Goal: Information Seeking & Learning: Find specific fact

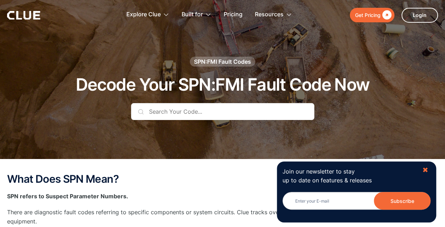
click at [426, 170] on div "✖" at bounding box center [425, 170] width 6 height 9
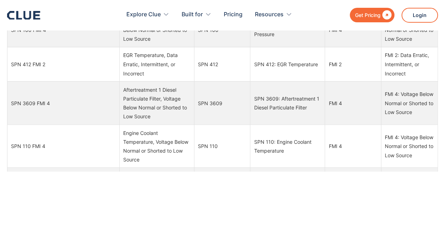
scroll to position [3108, 0]
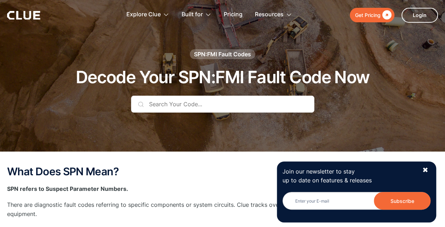
scroll to position [7, 0]
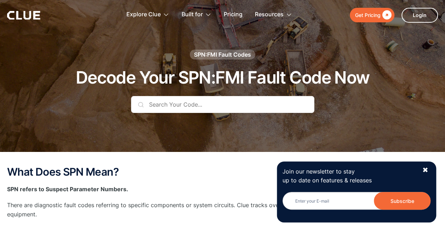
click at [165, 101] on input "text" at bounding box center [222, 104] width 183 height 17
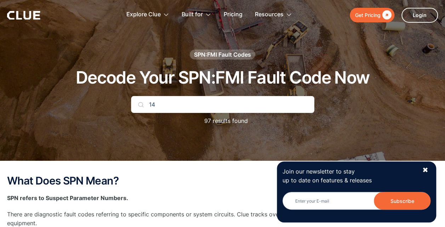
scroll to position [0, 0]
type input "1"
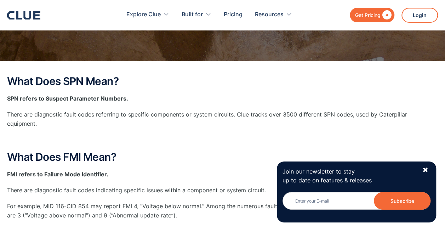
scroll to position [115, 0]
